Goal: Task Accomplishment & Management: Use online tool/utility

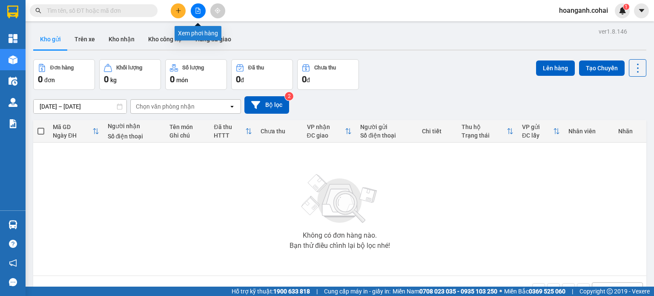
click at [199, 13] on icon "file-add" at bounding box center [198, 11] width 6 height 6
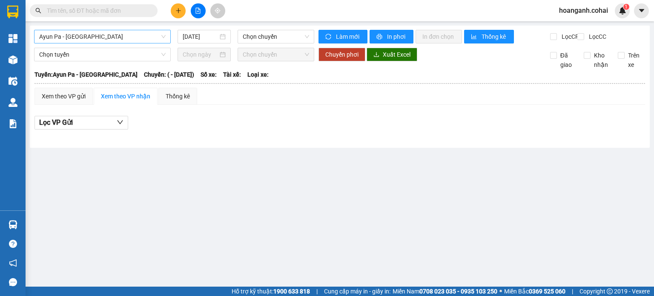
click at [135, 37] on span "Ayun Pa - [GEOGRAPHIC_DATA]" at bounding box center [102, 36] width 126 height 13
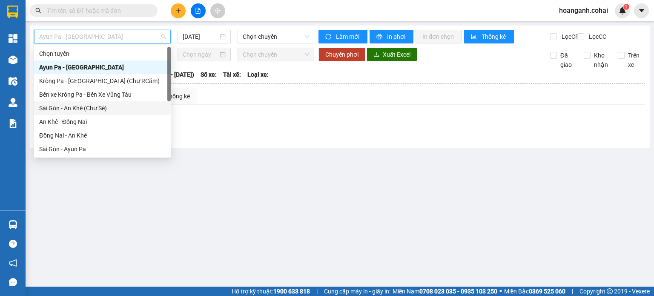
scroll to position [119, 0]
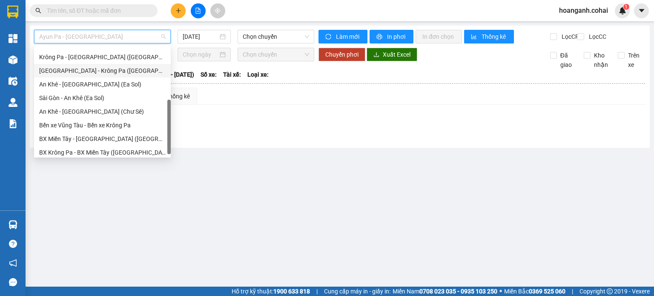
click at [97, 72] on div "[GEOGRAPHIC_DATA] - Krông Pa ([GEOGRAPHIC_DATA])" at bounding box center [102, 70] width 126 height 9
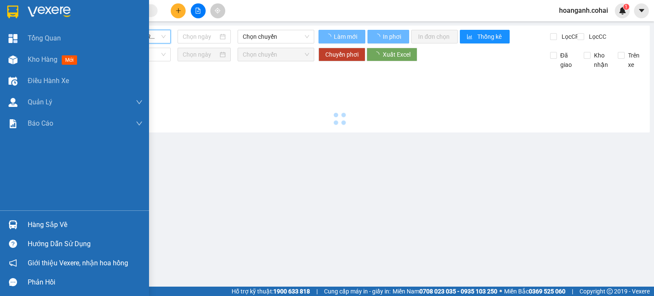
type input "[DATE]"
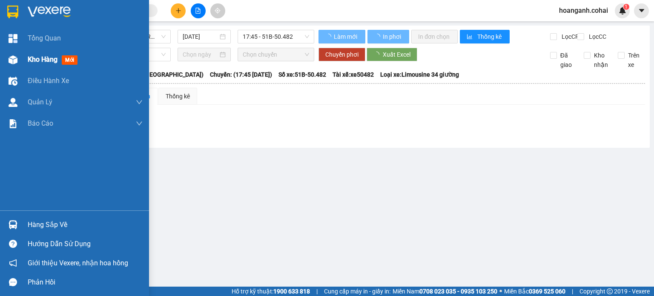
click at [34, 57] on span "Kho hàng" at bounding box center [43, 59] width 30 height 8
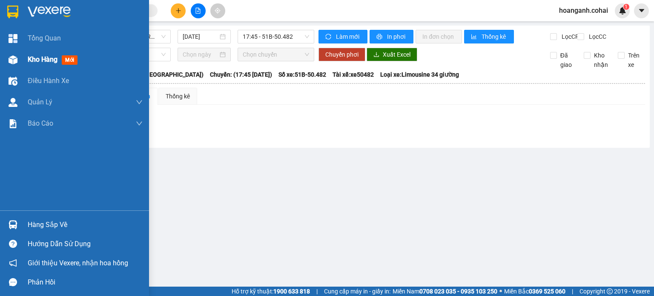
click at [40, 63] on span "Kho hàng" at bounding box center [43, 59] width 30 height 8
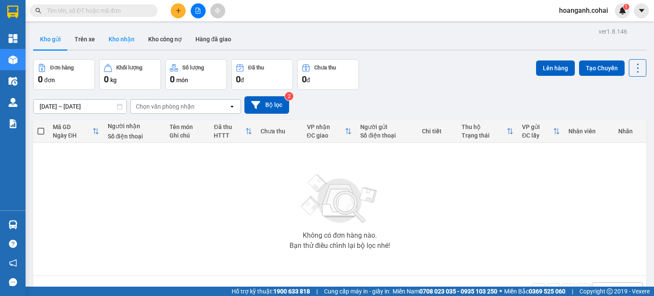
click at [112, 40] on button "Kho nhận" at bounding box center [122, 39] width 40 height 20
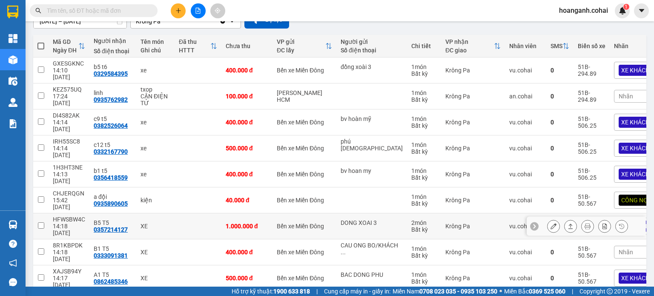
scroll to position [121, 0]
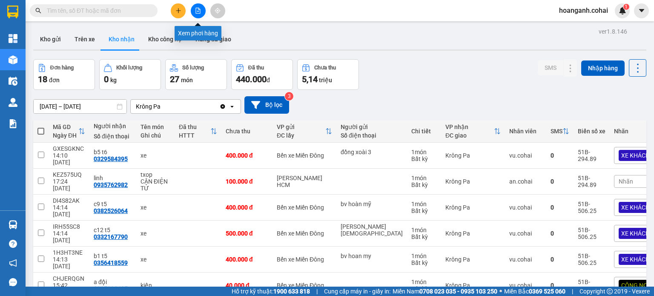
click at [196, 11] on icon "file-add" at bounding box center [198, 11] width 6 height 6
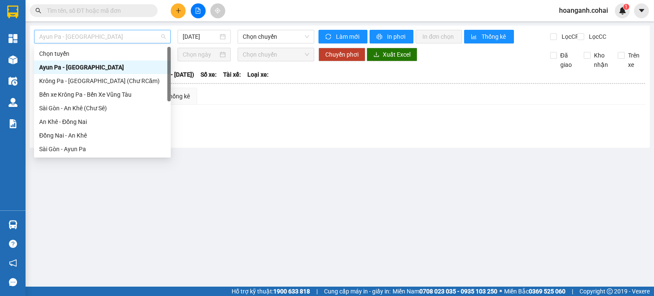
click at [155, 39] on span "Ayun Pa - [GEOGRAPHIC_DATA]" at bounding box center [102, 36] width 126 height 13
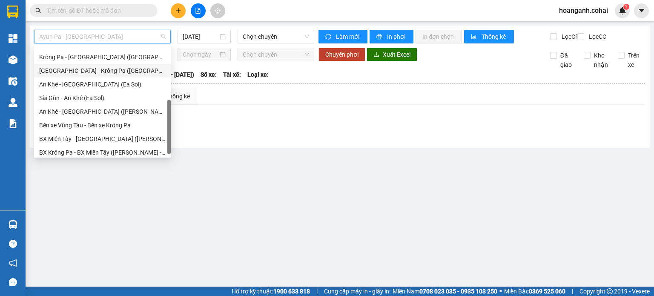
scroll to position [123, 0]
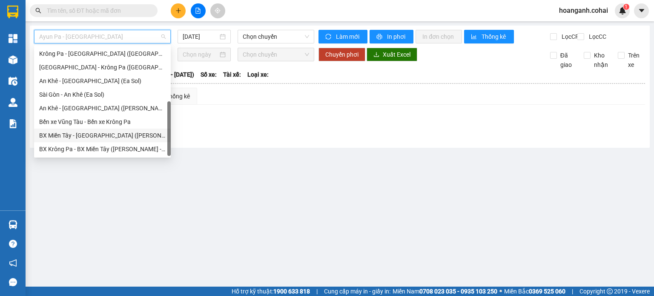
click at [95, 139] on div "BX Miền Tây - [GEOGRAPHIC_DATA] ([PERSON_NAME] - [PERSON_NAME][GEOGRAPHIC_DATA])" at bounding box center [102, 135] width 126 height 9
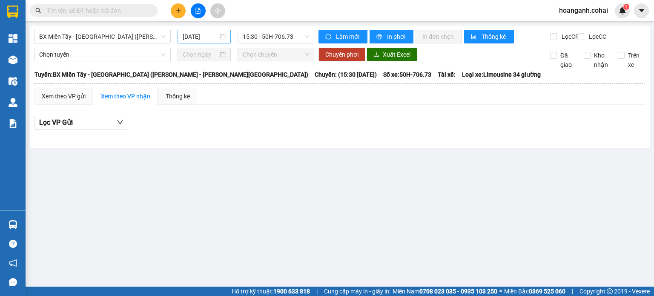
click at [200, 41] on div "[DATE]" at bounding box center [204, 37] width 53 height 14
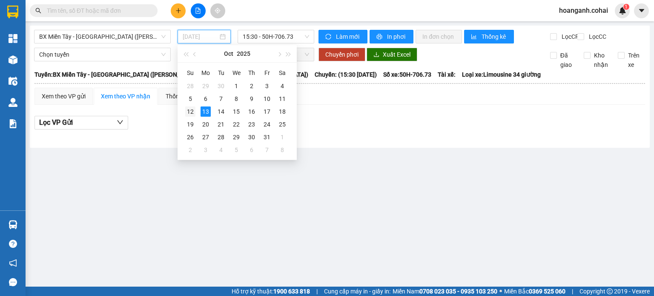
click at [190, 115] on div "12" at bounding box center [190, 111] width 10 height 10
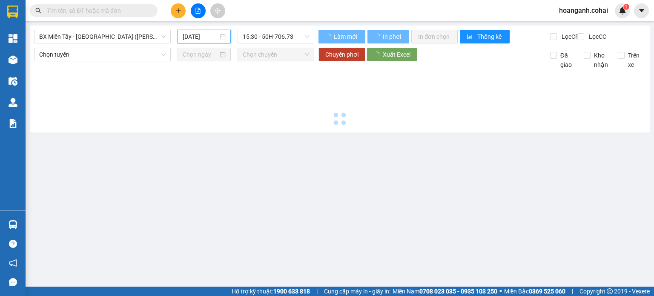
type input "[DATE]"
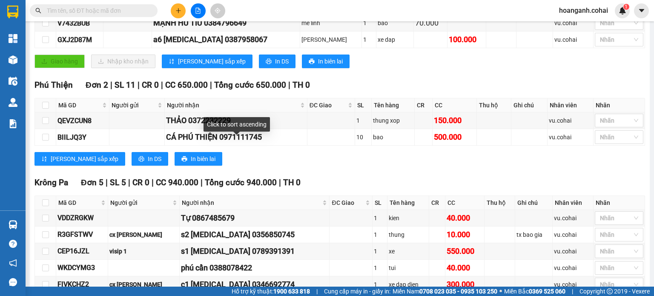
scroll to position [256, 0]
